Goal: Information Seeking & Learning: Learn about a topic

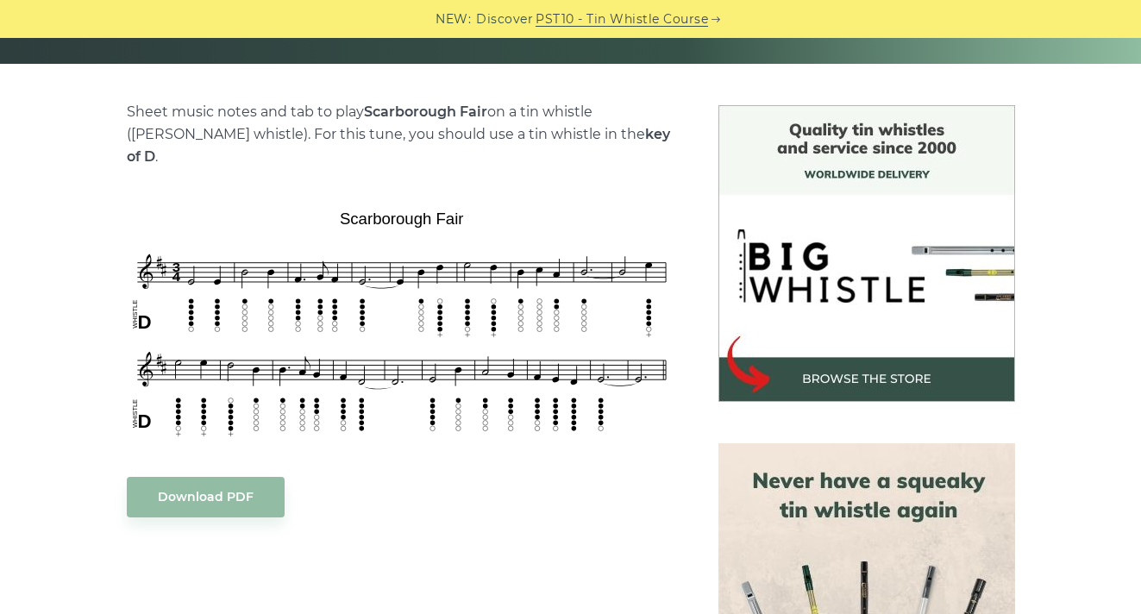
scroll to position [393, 0]
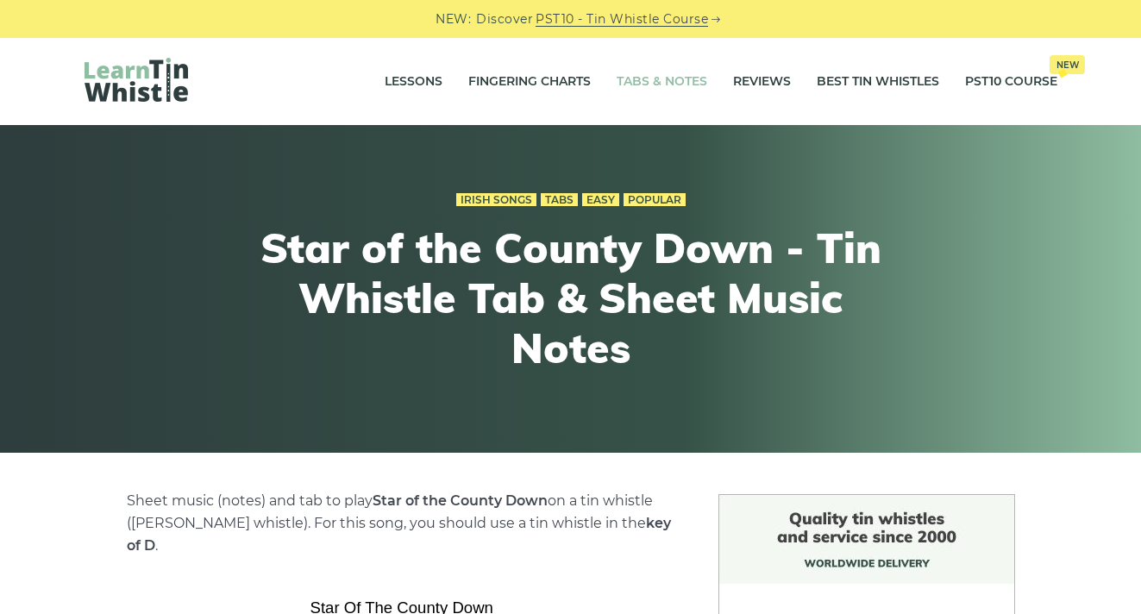
click at [670, 85] on link "Tabs & Notes" at bounding box center [661, 81] width 91 height 43
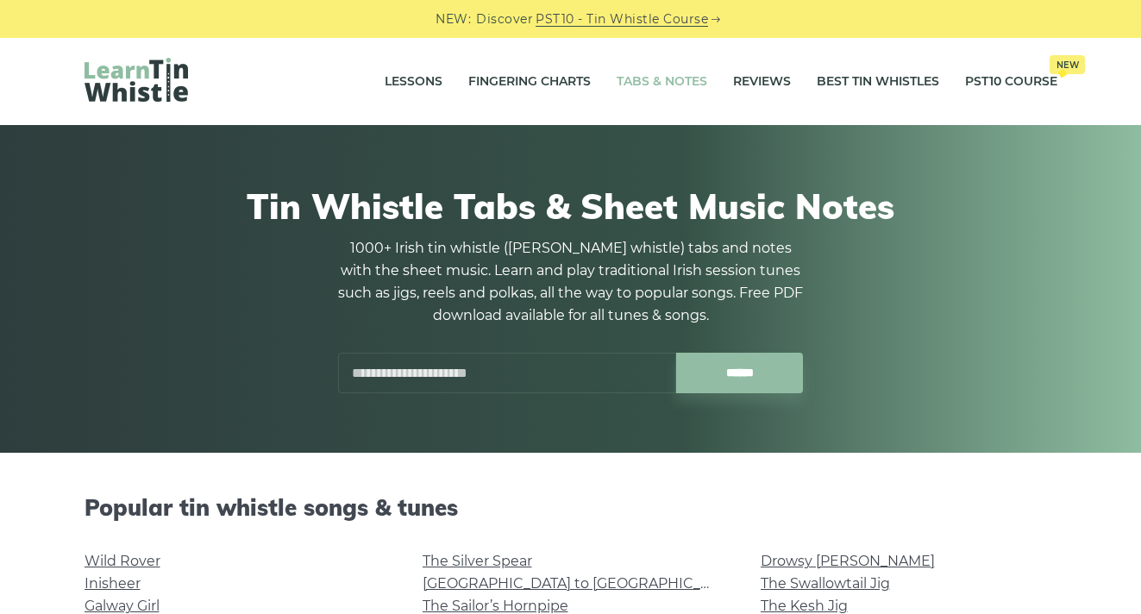
click at [455, 383] on input "text" at bounding box center [507, 373] width 338 height 41
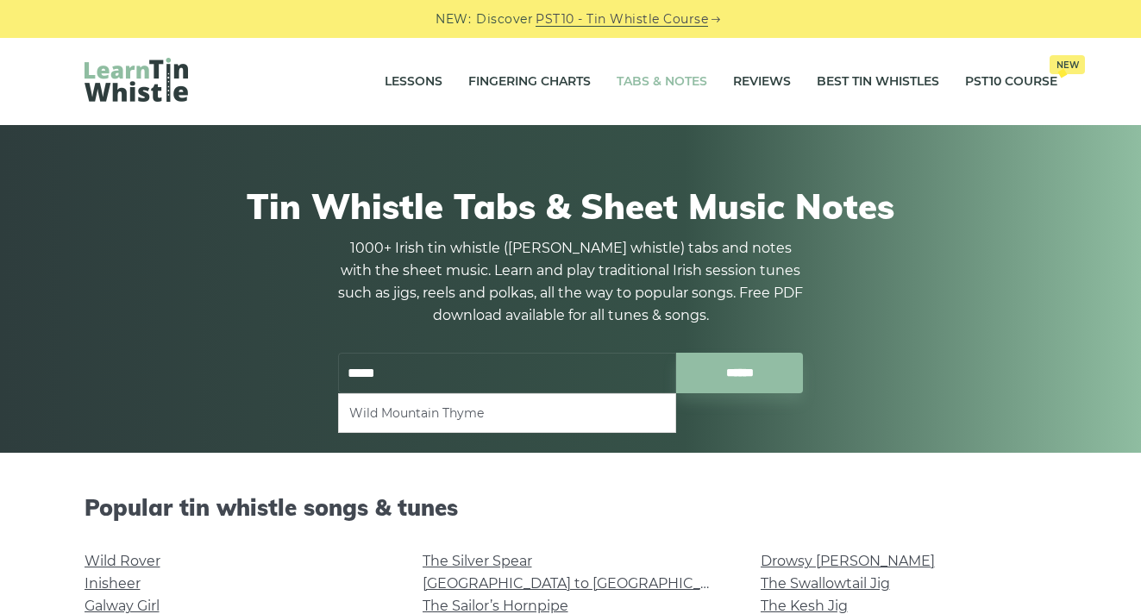
click at [380, 412] on li "Wild Mountain Thyme" at bounding box center [507, 413] width 316 height 21
type input "**********"
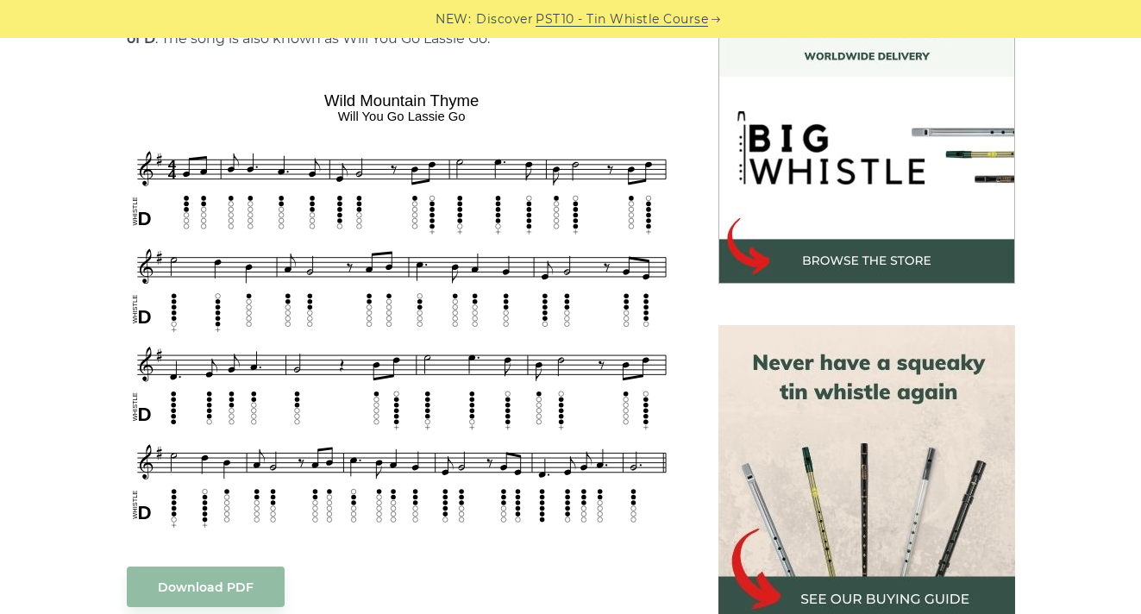
scroll to position [501, 0]
